Goal: Information Seeking & Learning: Check status

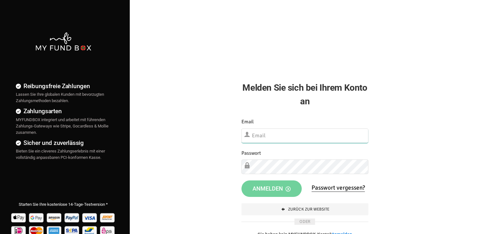
click at [260, 135] on input "text" at bounding box center [304, 135] width 127 height 15
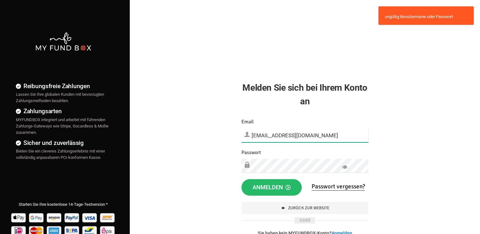
click at [269, 132] on input "kontakt@umutev.de" at bounding box center [304, 135] width 127 height 14
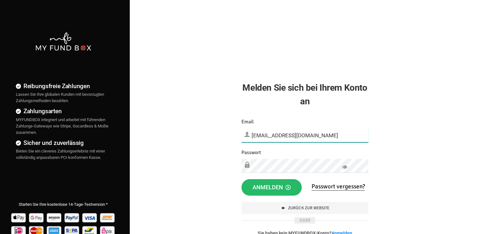
type input "onlinespende@umutev.de"
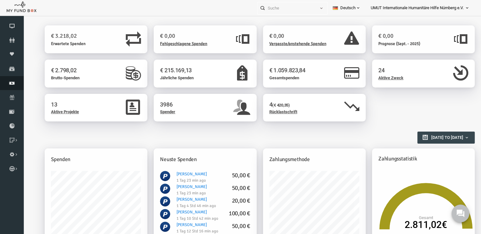
click at [9, 78] on link "Finanz" at bounding box center [12, 83] width 24 height 14
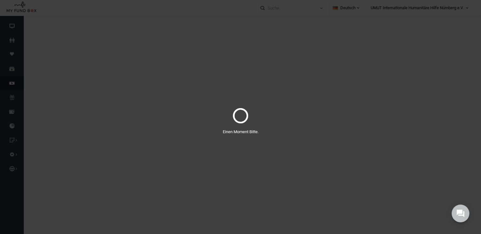
select select "100"
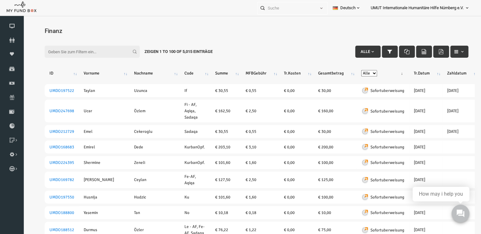
click at [56, 51] on input "Filter:" at bounding box center [83, 52] width 95 height 12
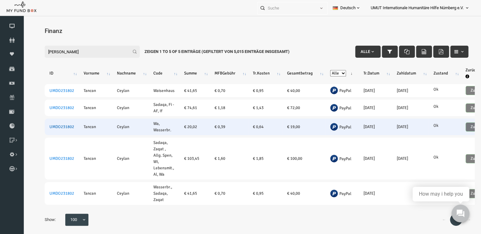
type input "[PERSON_NAME]"
click at [56, 124] on link "UMDO231802" at bounding box center [52, 126] width 25 height 5
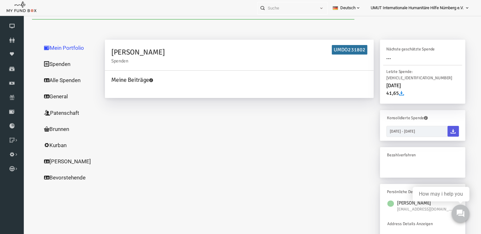
click at [49, 80] on link "Alle Spenden" at bounding box center [60, 80] width 63 height 16
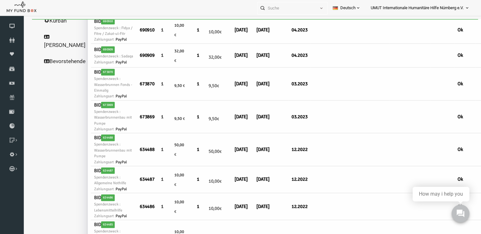
scroll to position [133, 0]
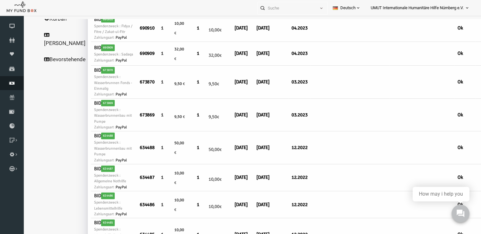
click at [13, 84] on icon at bounding box center [12, 83] width 24 height 5
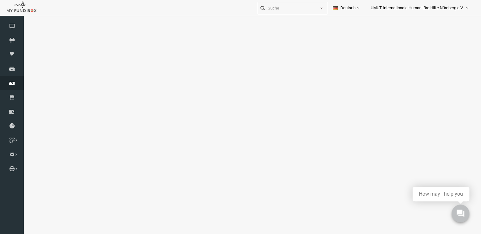
select select "100"
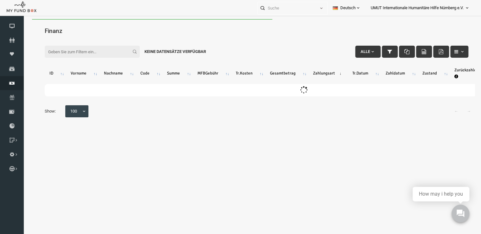
scroll to position [0, 0]
click at [104, 53] on input "Filter:" at bounding box center [83, 52] width 95 height 12
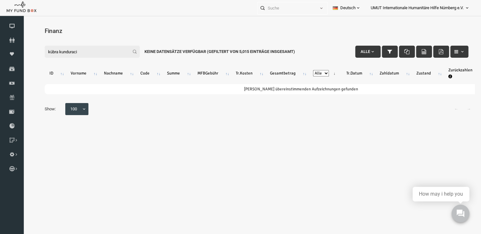
click at [98, 55] on input "kübra kunduraci" at bounding box center [83, 52] width 95 height 12
click at [92, 51] on input "kübra kunduraci" at bounding box center [83, 52] width 95 height 12
type input "k"
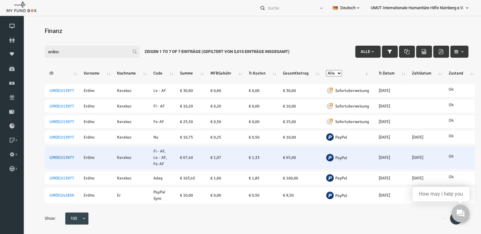
type input "erdinc"
click at [43, 158] on link "UMDO213977" at bounding box center [52, 157] width 25 height 5
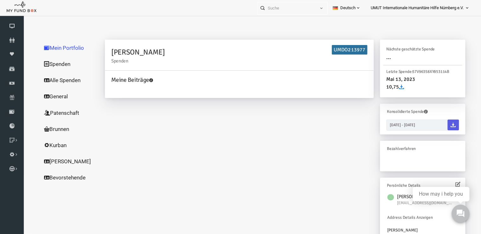
click at [45, 79] on link "Alle Spenden" at bounding box center [60, 80] width 63 height 16
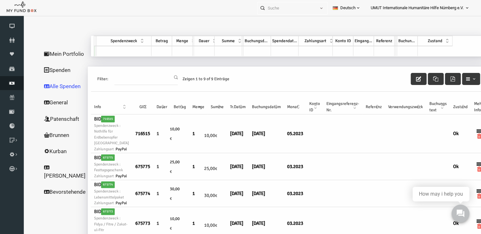
click at [8, 82] on icon at bounding box center [12, 83] width 24 height 5
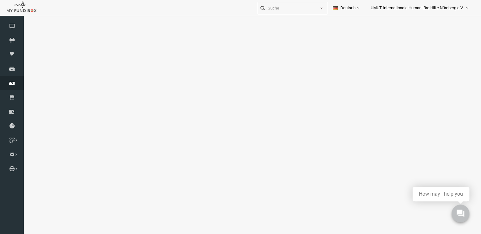
select select "100"
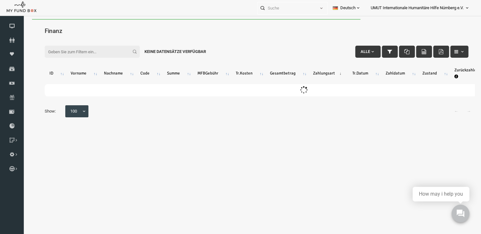
click at [99, 50] on input "Filter:" at bounding box center [83, 52] width 95 height 12
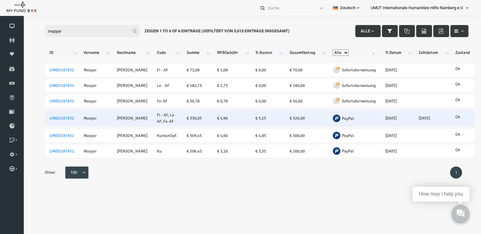
scroll to position [14, 0]
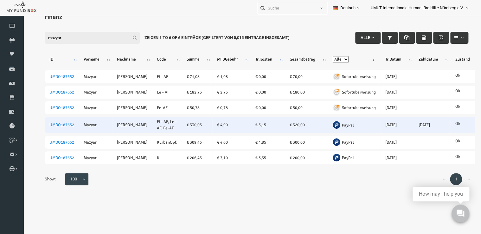
type input "mazyar"
drag, startPoint x: 370, startPoint y: 125, endPoint x: 414, endPoint y: 124, distance: 43.8
click at [414, 124] on tr "UMDO187652 [PERSON_NAME] Fi - AF, Le - AF, Fe-AF € 330,05 € 4,90 € 5,15 € 320,0…" at bounding box center [313, 125] width 554 height 16
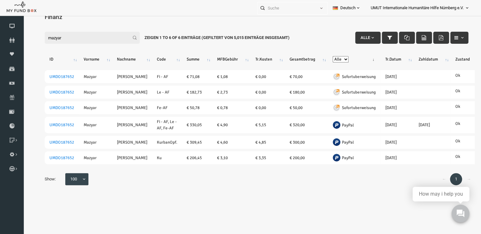
drag, startPoint x: 414, startPoint y: 124, endPoint x: 388, endPoint y: 197, distance: 77.8
click at [388, 197] on div "Search: Mit ID: Hinweis :ID sollte mindestens 5 Ziffern sein Name: Hinweis :Nam…" at bounding box center [247, 108] width 449 height 179
click at [383, 184] on div "← 1 → Show: 10 25 50 100 100" at bounding box center [247, 182] width 437 height 18
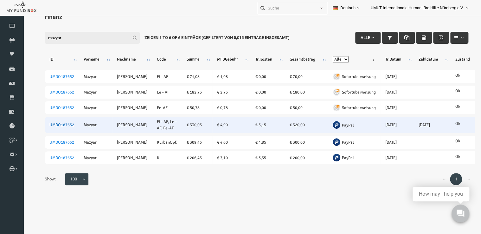
click at [54, 123] on link "UMDO187652" at bounding box center [52, 124] width 25 height 5
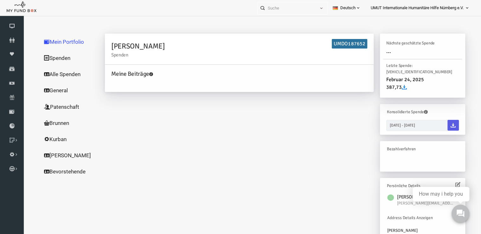
scroll to position [0, 0]
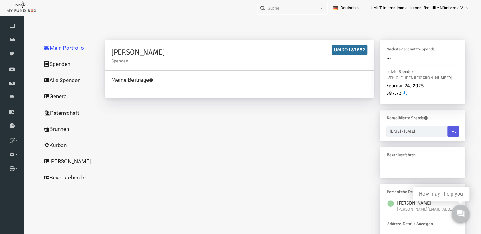
click at [57, 79] on link "Alle Spenden" at bounding box center [60, 80] width 63 height 16
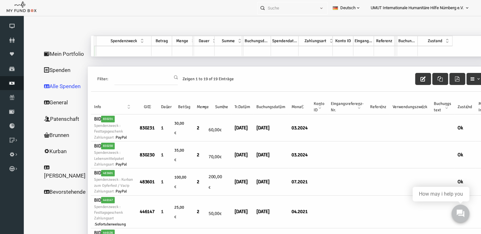
click at [8, 83] on icon at bounding box center [12, 83] width 24 height 5
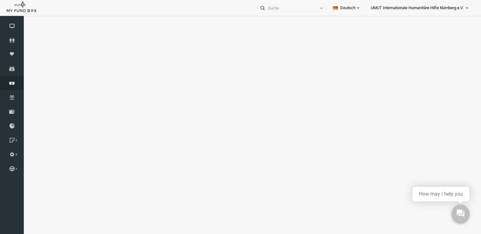
select select "100"
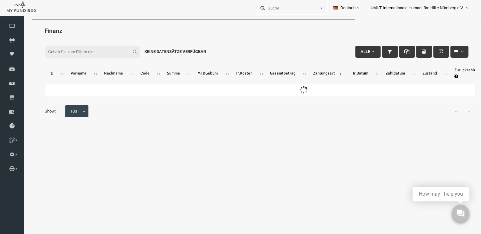
click at [90, 53] on input "Filter:" at bounding box center [83, 52] width 95 height 12
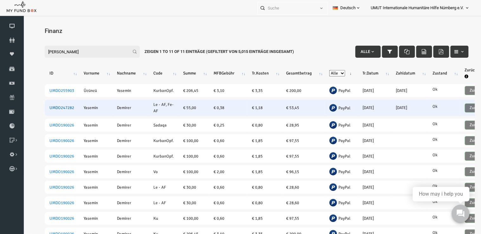
type input "[PERSON_NAME]"
click at [51, 106] on link "UMDO247282" at bounding box center [52, 107] width 25 height 5
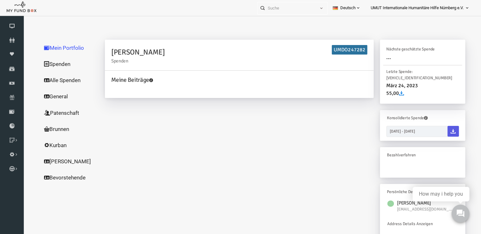
click at [50, 82] on link "Alle Spenden" at bounding box center [60, 80] width 63 height 16
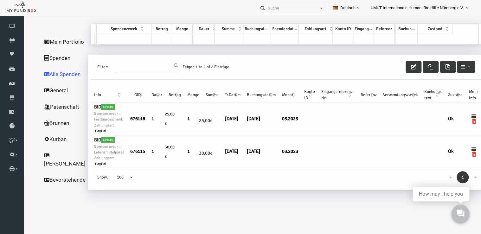
scroll to position [12, 0]
click at [9, 82] on icon at bounding box center [12, 83] width 24 height 5
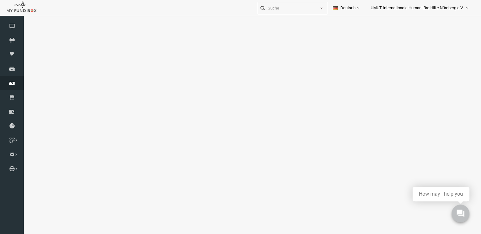
select select "100"
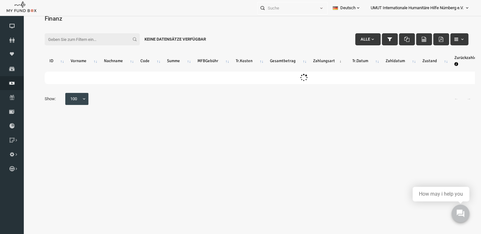
scroll to position [0, 0]
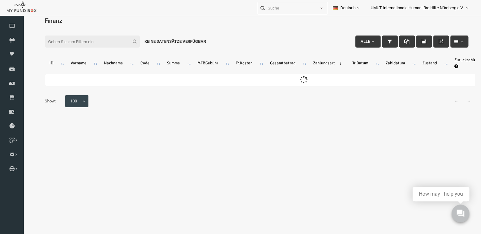
click at [76, 41] on input "Filter:" at bounding box center [83, 42] width 95 height 12
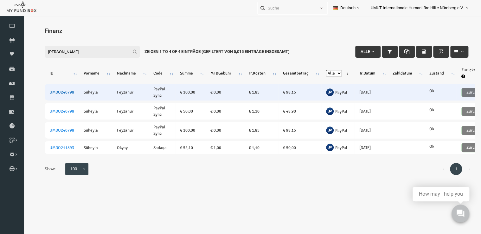
type input "[PERSON_NAME]"
click at [52, 90] on link "UMDO240798" at bounding box center [52, 92] width 25 height 5
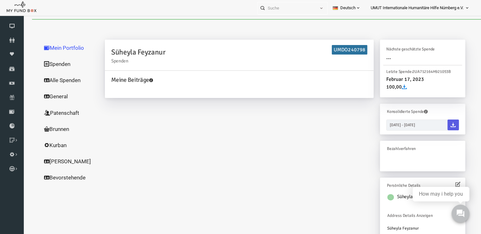
click at [67, 80] on link "Alle Spenden" at bounding box center [60, 80] width 63 height 16
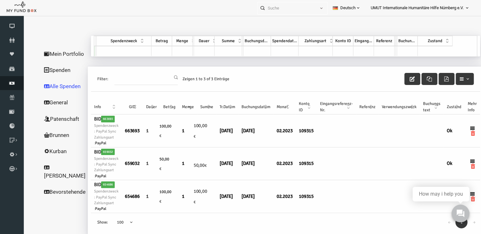
click at [10, 86] on link "Finanz" at bounding box center [12, 83] width 24 height 14
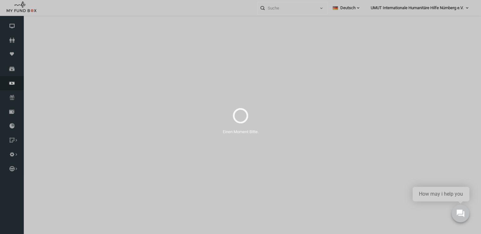
select select "100"
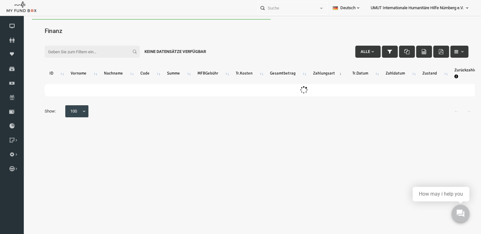
click at [84, 51] on input "Filter:" at bounding box center [83, 52] width 95 height 12
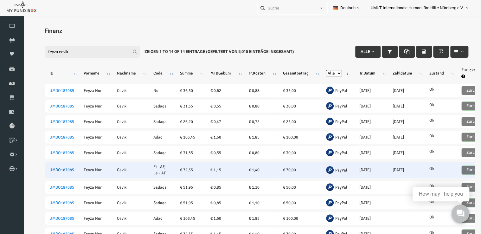
type input "feyza cevik"
click at [54, 168] on link "UMDO187085" at bounding box center [52, 169] width 25 height 5
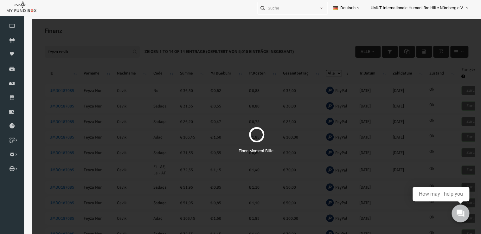
click at [201, 164] on div "Einen Moment Bitte." at bounding box center [247, 136] width 449 height 234
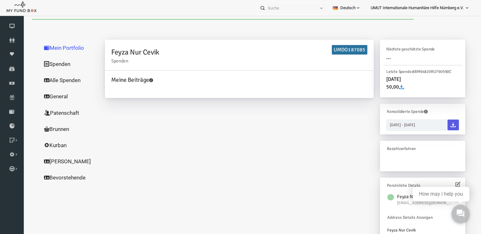
click at [60, 79] on link "Alle Spenden" at bounding box center [60, 80] width 63 height 16
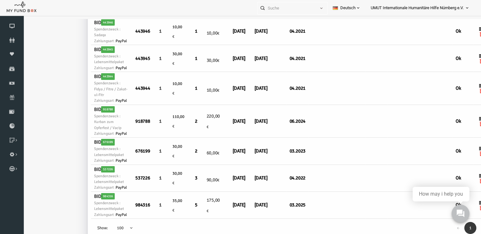
scroll to position [1086, 0]
click at [15, 84] on icon at bounding box center [12, 83] width 24 height 5
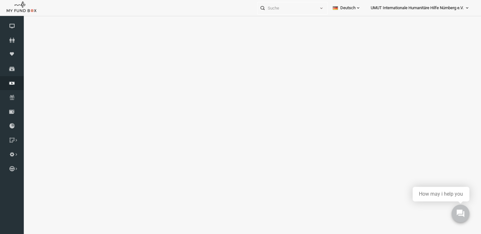
select select "100"
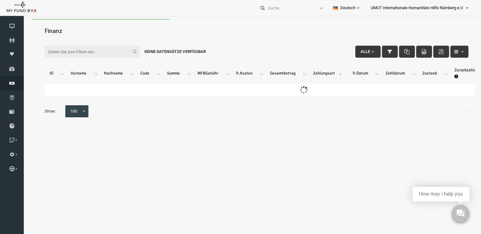
scroll to position [0, 0]
click at [75, 52] on input "Filter:" at bounding box center [83, 52] width 95 height 12
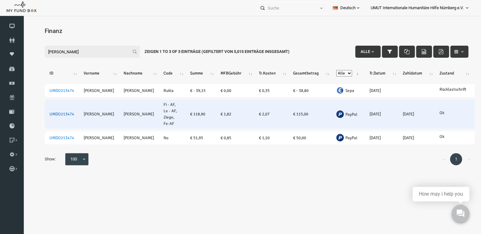
type input "[PERSON_NAME]"
click at [58, 114] on link "UMDO213474" at bounding box center [52, 114] width 25 height 5
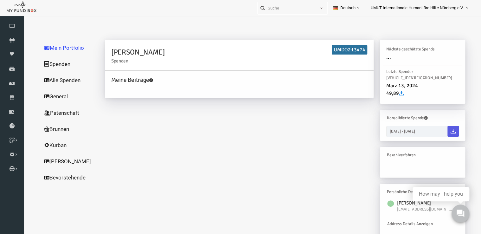
click at [57, 79] on link "Alle Spenden" at bounding box center [60, 80] width 63 height 16
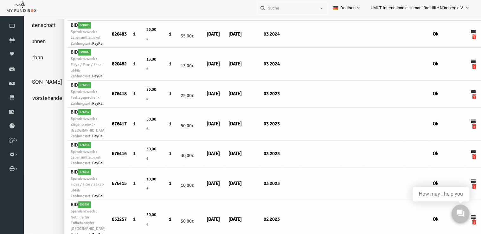
scroll to position [94, 23]
click at [12, 81] on icon at bounding box center [12, 83] width 24 height 5
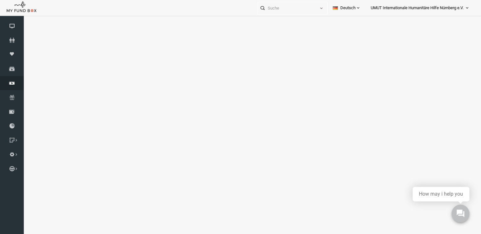
select select "100"
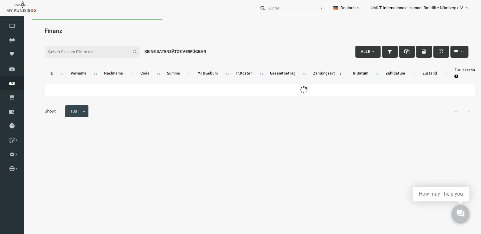
scroll to position [0, 0]
click at [88, 52] on input "Filter:" at bounding box center [83, 52] width 95 height 12
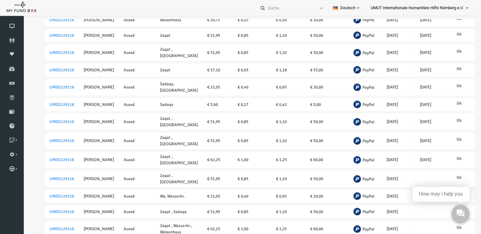
scroll to position [91, 0]
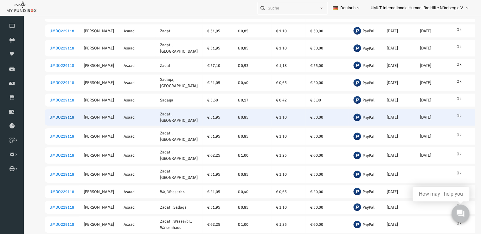
type input "[PERSON_NAME]"
click at [57, 116] on link "UMDO229118" at bounding box center [52, 117] width 25 height 5
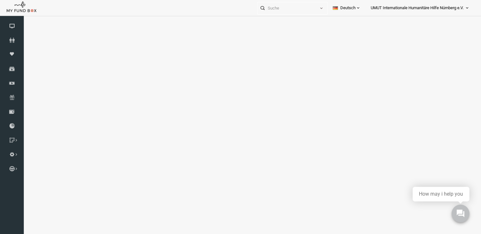
select select "100"
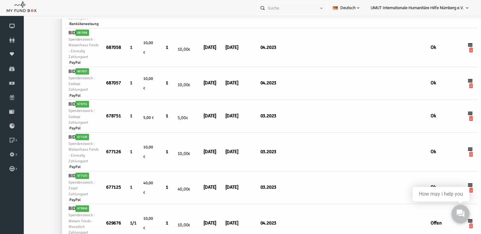
scroll to position [2708, 27]
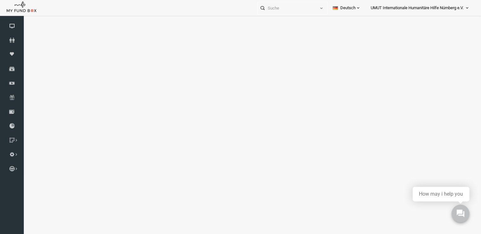
select select "100"
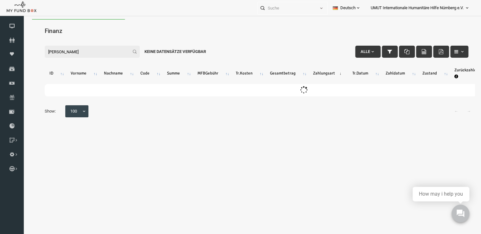
scroll to position [0, 0]
click at [75, 48] on input "[PERSON_NAME]" at bounding box center [83, 52] width 95 height 12
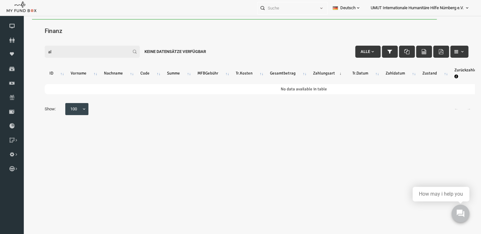
type input "a"
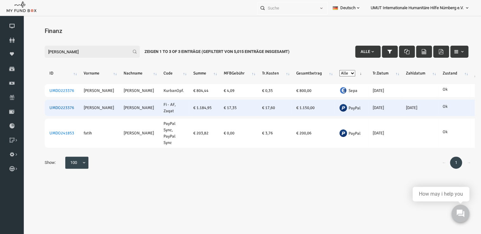
type input "[PERSON_NAME]"
click at [58, 109] on link "UMDO223376" at bounding box center [52, 107] width 25 height 5
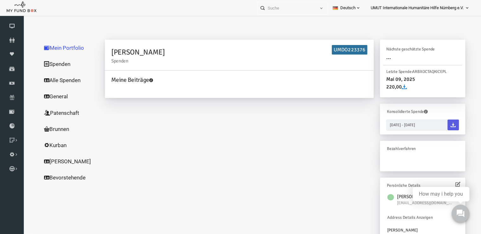
click at [52, 81] on link "Alle Spenden" at bounding box center [60, 80] width 63 height 16
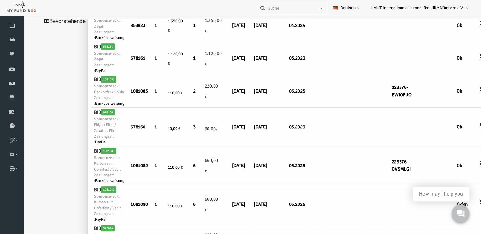
scroll to position [171, 0]
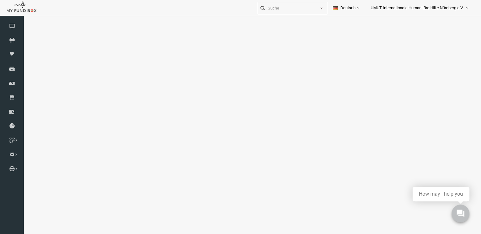
select select "100"
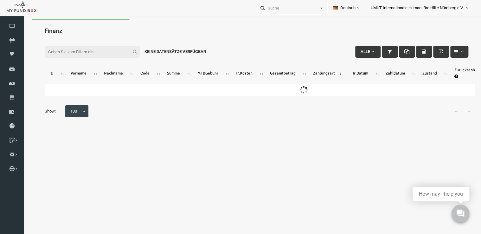
scroll to position [0, 0]
click at [80, 50] on input "Filter:" at bounding box center [83, 52] width 95 height 12
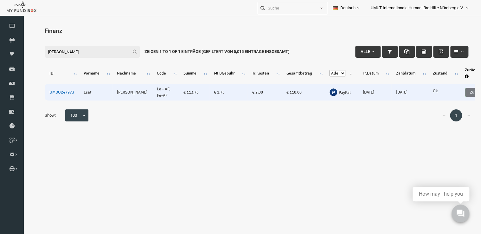
type input "[PERSON_NAME]"
click at [51, 91] on link "UMDO247973" at bounding box center [52, 92] width 25 height 5
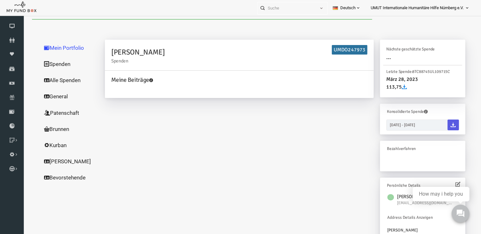
click at [52, 81] on link "Alle Spenden" at bounding box center [60, 80] width 63 height 16
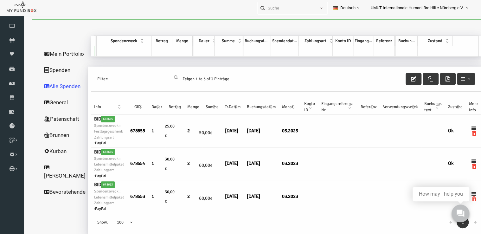
scroll to position [21, 0]
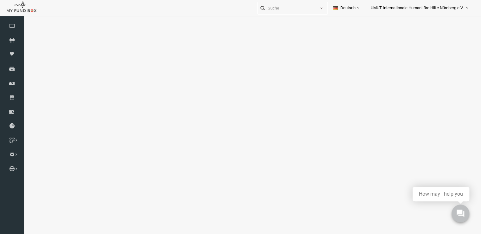
select select "100"
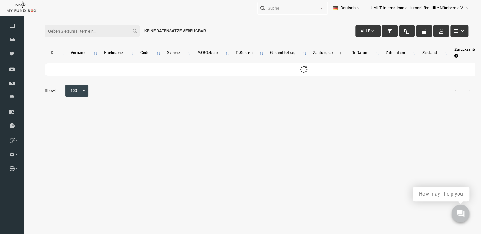
scroll to position [0, 0]
click at [76, 35] on input "Filter:" at bounding box center [83, 31] width 95 height 12
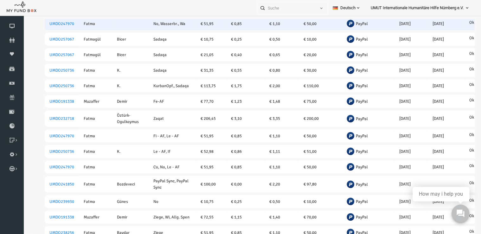
scroll to position [155, 0]
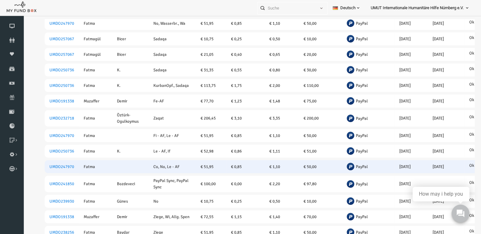
type input "fatma"
click at [40, 173] on td "UMDO247970" at bounding box center [53, 166] width 34 height 13
click at [48, 169] on link "UMDO247970" at bounding box center [52, 166] width 25 height 5
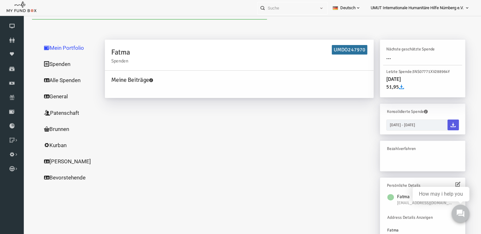
scroll to position [0, 0]
click at [52, 81] on link "Alle Spenden" at bounding box center [60, 80] width 63 height 16
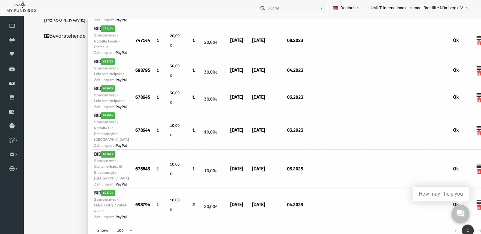
scroll to position [156, 0]
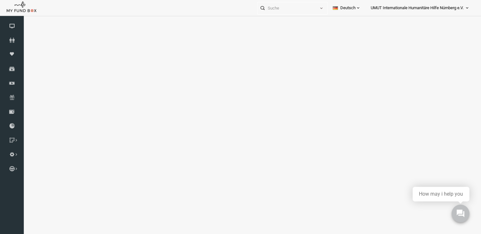
select select "100"
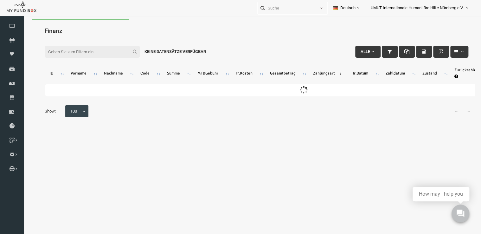
scroll to position [0, 0]
click at [75, 49] on input "Filter:" at bounding box center [83, 52] width 95 height 12
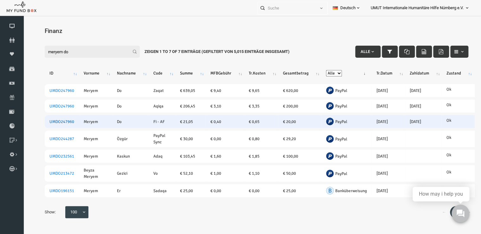
type input "meryem do"
click at [54, 119] on link "UMDO247960" at bounding box center [52, 121] width 25 height 5
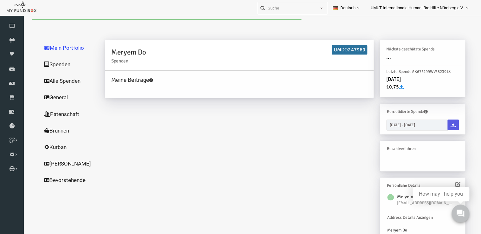
select select "100"
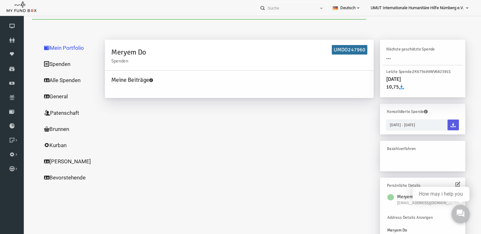
click at [54, 80] on link "Alle Spenden" at bounding box center [60, 80] width 63 height 16
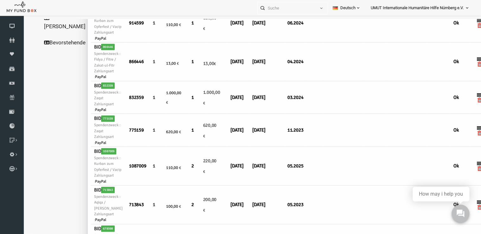
scroll to position [184, 0]
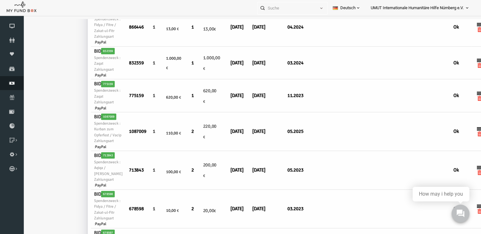
click at [16, 82] on icon at bounding box center [12, 83] width 24 height 5
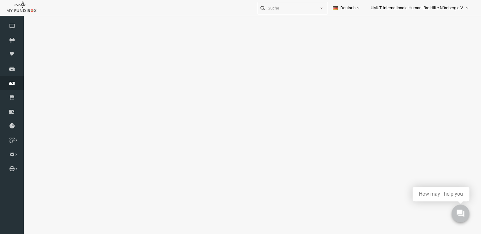
select select "100"
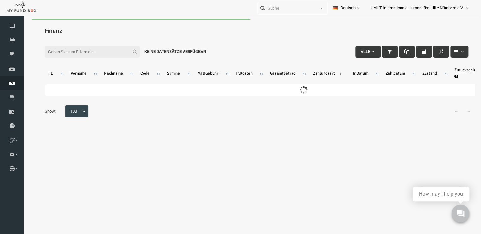
scroll to position [0, 0]
click at [101, 47] on input "Filter:" at bounding box center [83, 52] width 95 height 12
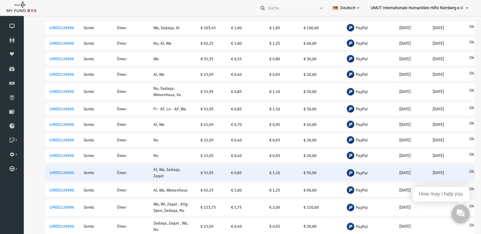
scroll to position [243, 0]
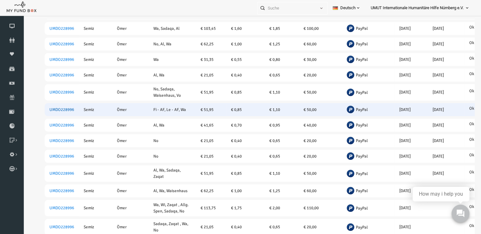
type input "[PERSON_NAME]"
click at [56, 112] on link "UMDO228996" at bounding box center [52, 109] width 25 height 5
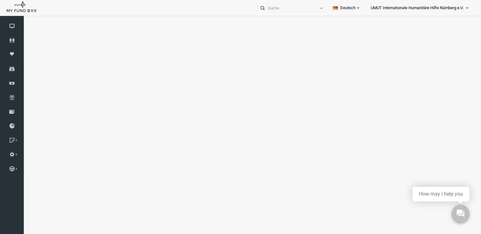
select select "100"
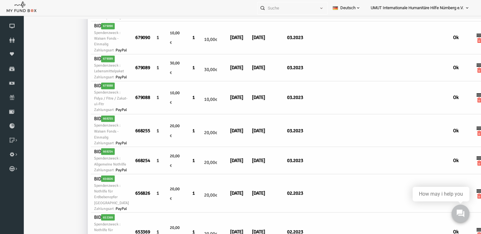
scroll to position [488, 0]
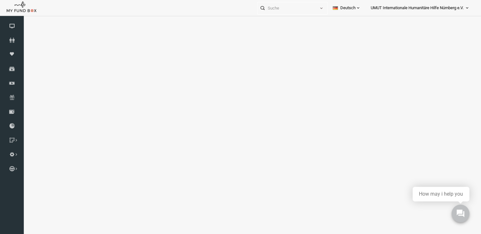
select select "100"
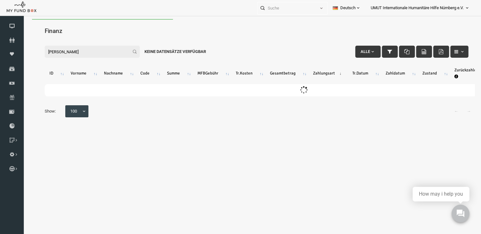
scroll to position [0, 0]
click at [83, 52] on input "[PERSON_NAME]" at bounding box center [83, 52] width 95 height 12
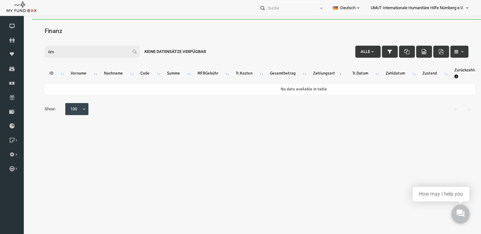
type input "ö"
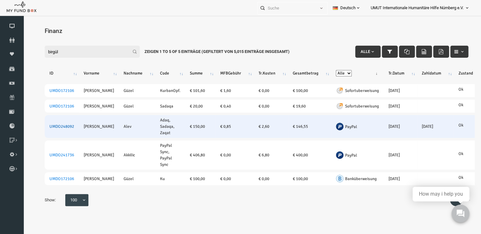
type input "birgül"
click at [55, 127] on link "UMDO248092" at bounding box center [52, 126] width 25 height 5
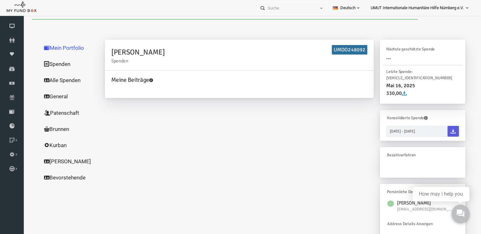
click at [49, 83] on link "Alle Spenden" at bounding box center [60, 80] width 63 height 16
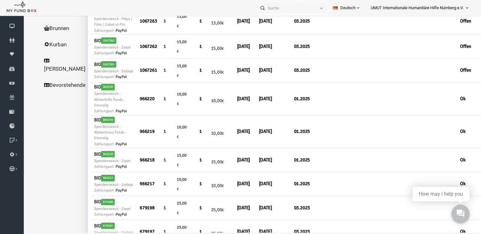
scroll to position [46, 0]
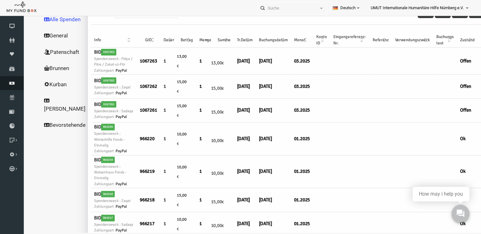
click at [12, 83] on icon at bounding box center [12, 83] width 24 height 5
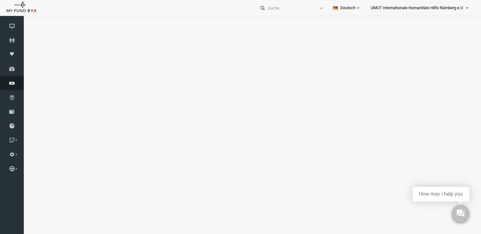
select select "100"
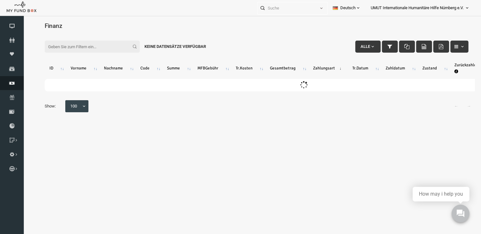
scroll to position [0, 0]
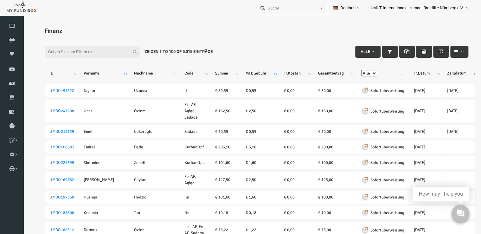
click at [68, 52] on input "Filter:" at bounding box center [83, 52] width 95 height 12
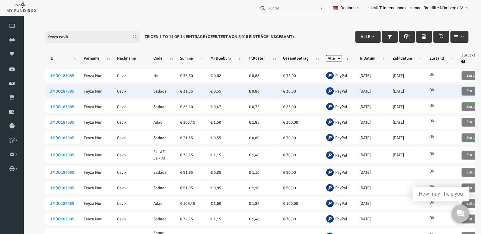
scroll to position [20, 0]
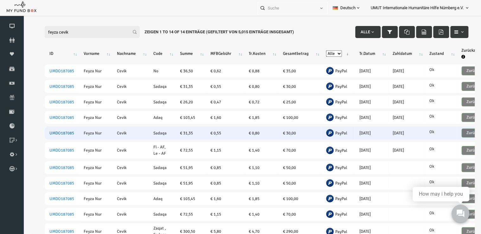
type input "feyza cevik"
click at [47, 131] on link "UMDO187085" at bounding box center [52, 133] width 25 height 5
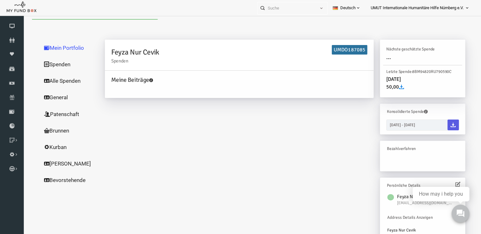
click at [65, 79] on link "Alle Spenden" at bounding box center [60, 81] width 63 height 16
select select "100"
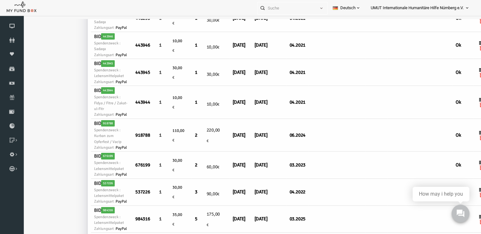
scroll to position [990, 0]
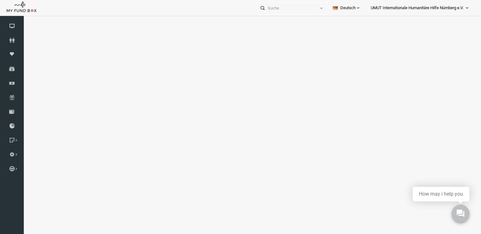
select select "100"
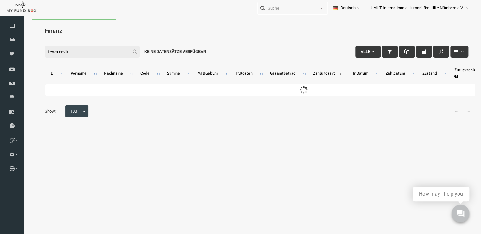
scroll to position [0, 0]
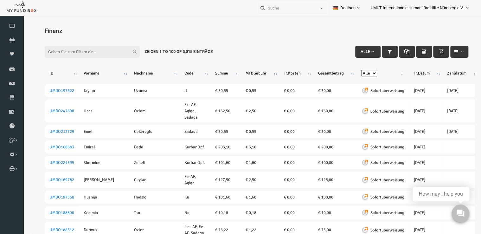
click at [92, 53] on input "Filter:" at bounding box center [83, 52] width 95 height 12
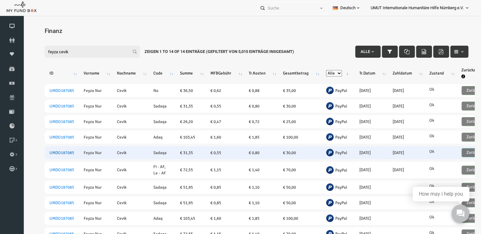
type input "feyza cevik"
click at [58, 151] on link "UMDO187085" at bounding box center [52, 152] width 25 height 5
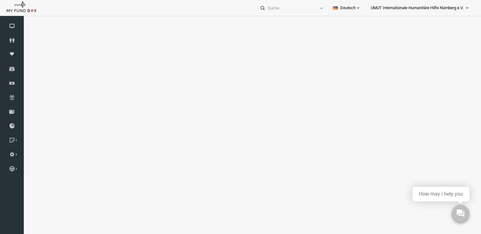
select select "100"
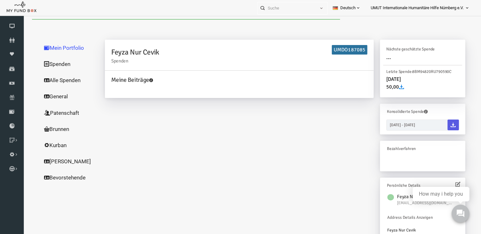
click at [45, 81] on link "Alle Spenden" at bounding box center [60, 80] width 63 height 16
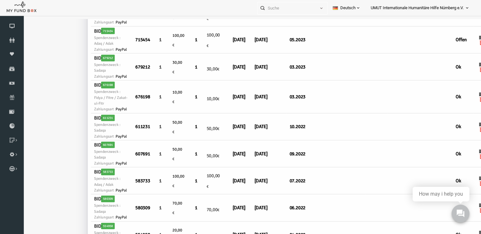
scroll to position [744, 0]
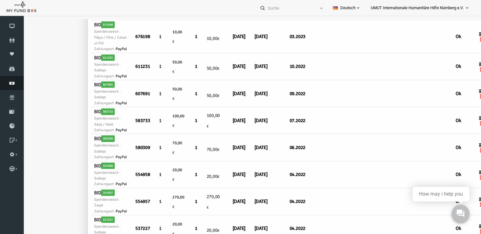
click at [10, 81] on icon at bounding box center [12, 83] width 24 height 5
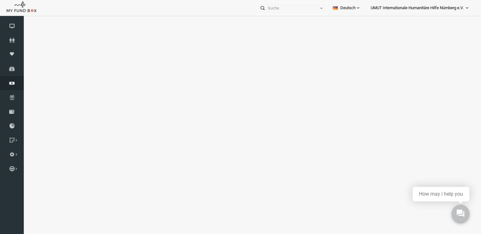
select select "100"
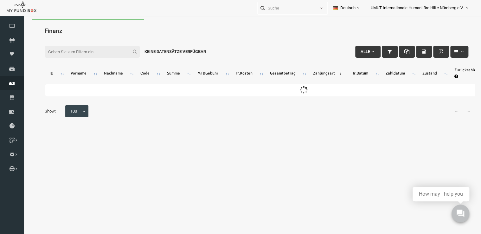
scroll to position [0, 0]
click at [68, 48] on input "Filter:" at bounding box center [83, 52] width 95 height 12
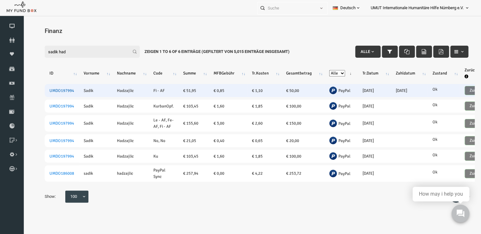
type input "sadik had"
click at [61, 92] on link "UMDO197994" at bounding box center [52, 90] width 25 height 5
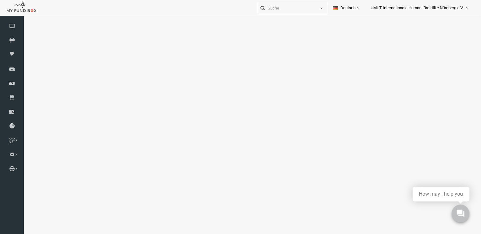
select select "100"
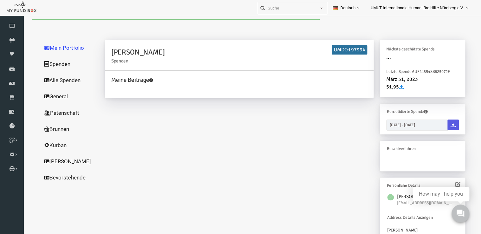
click at [52, 83] on link "Alle Spenden" at bounding box center [60, 80] width 63 height 16
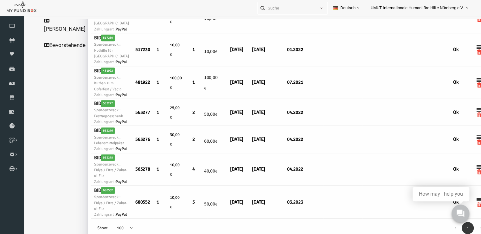
scroll to position [21, 0]
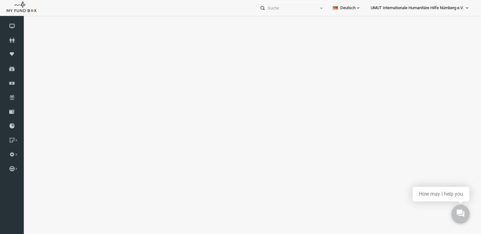
select select "100"
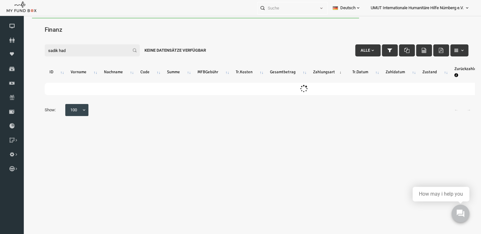
scroll to position [0, 0]
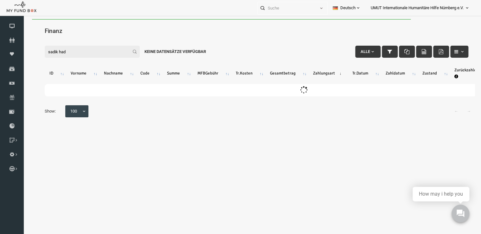
click at [70, 53] on input "sadik had" at bounding box center [83, 52] width 95 height 12
type input "s"
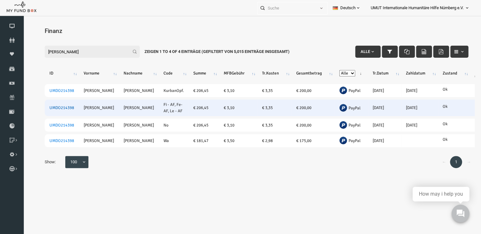
type input "[PERSON_NAME]"
click at [60, 106] on link "UMDO214398" at bounding box center [52, 107] width 25 height 5
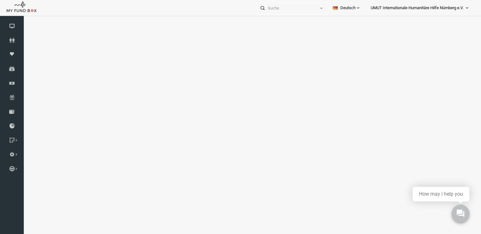
select select "100"
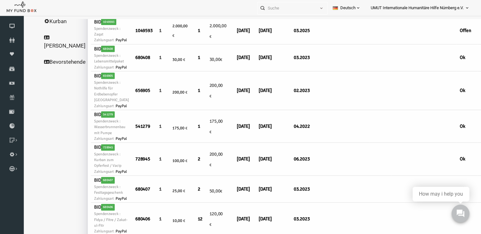
scroll to position [130, 0]
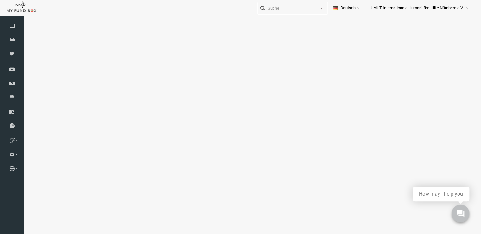
select select "100"
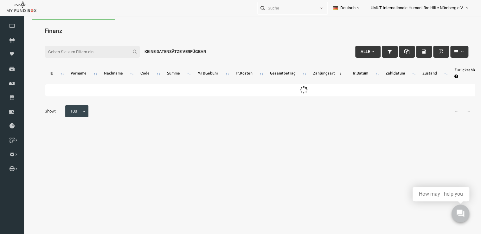
scroll to position [0, 0]
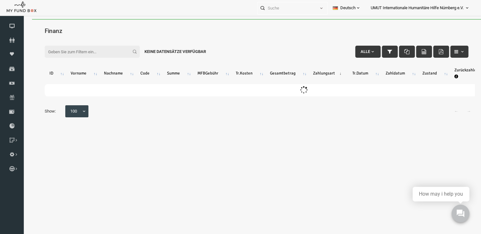
click at [64, 50] on input "Filter:" at bounding box center [83, 52] width 95 height 12
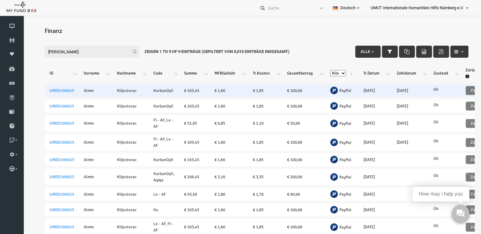
type input "[PERSON_NAME]"
click at [59, 94] on td "UMDO166623" at bounding box center [53, 90] width 34 height 13
click at [55, 88] on link "UMDO166623" at bounding box center [52, 90] width 25 height 5
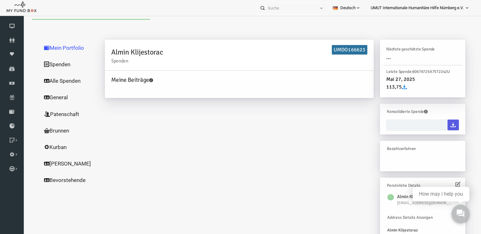
type input "[DATE] - [DATE]"
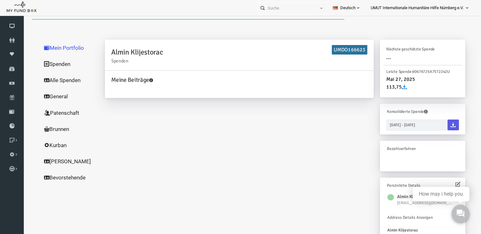
click at [50, 80] on link "Alle Spenden" at bounding box center [60, 80] width 63 height 16
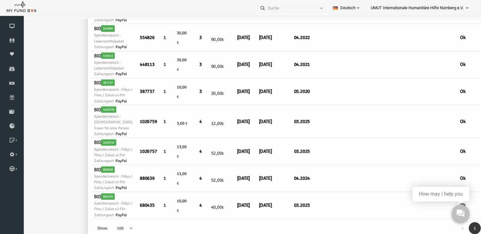
scroll to position [857, 0]
click at [10, 84] on icon at bounding box center [12, 83] width 24 height 5
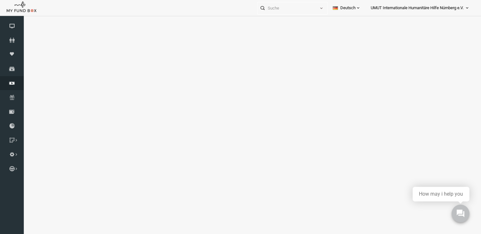
select select "100"
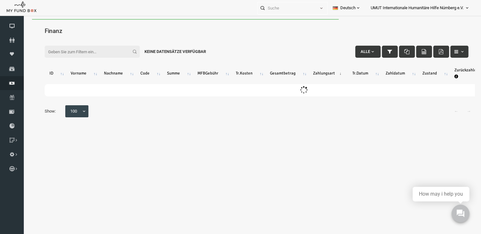
scroll to position [0, 0]
click at [71, 49] on input "Filter:" at bounding box center [83, 52] width 95 height 12
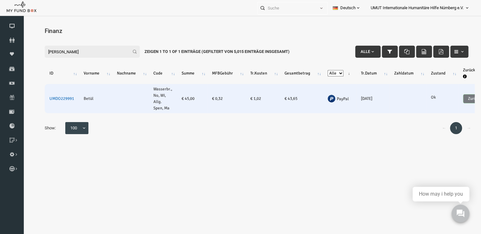
type input "[PERSON_NAME]"
click at [58, 99] on link "UMDO229991" at bounding box center [52, 98] width 25 height 5
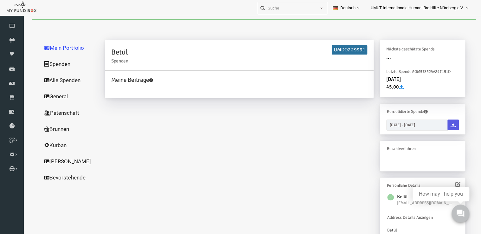
click at [48, 80] on link "Alle Spenden" at bounding box center [60, 80] width 63 height 16
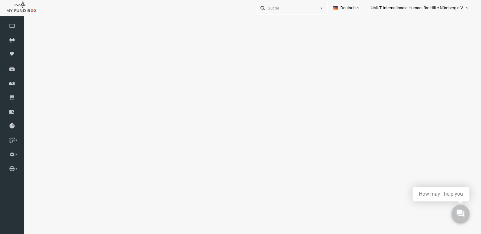
select select "100"
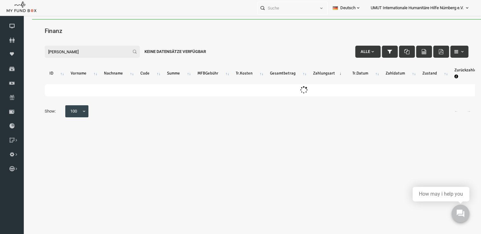
click at [77, 51] on input "[PERSON_NAME]" at bounding box center [83, 52] width 95 height 12
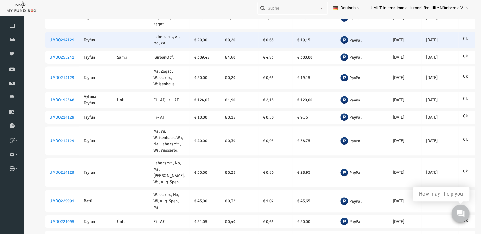
scroll to position [146, 0]
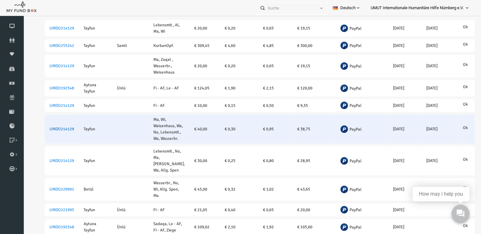
type input "tayfun"
click at [56, 132] on link "UMDO214129" at bounding box center [52, 129] width 25 height 5
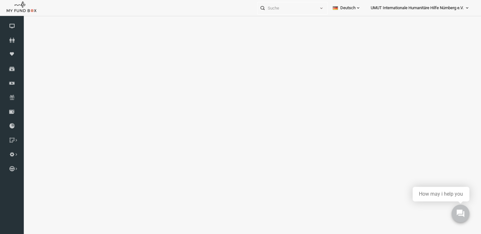
select select "100"
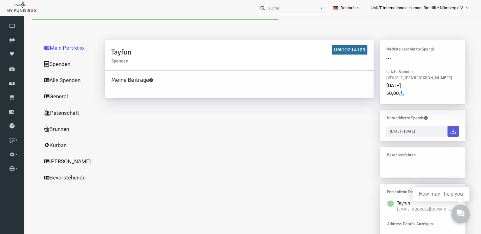
scroll to position [0, 0]
click at [52, 82] on link "Alle Spenden" at bounding box center [60, 80] width 63 height 16
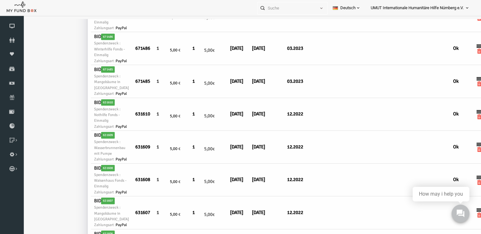
scroll to position [1379, 0]
